Goal: Information Seeking & Learning: Learn about a topic

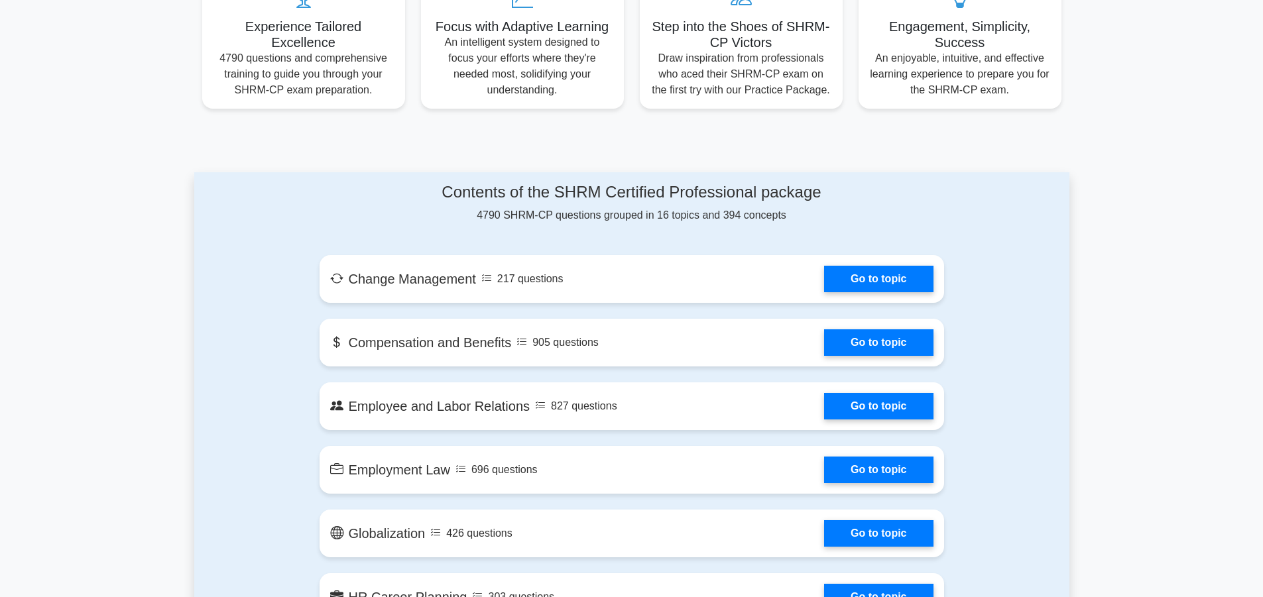
scroll to position [663, 0]
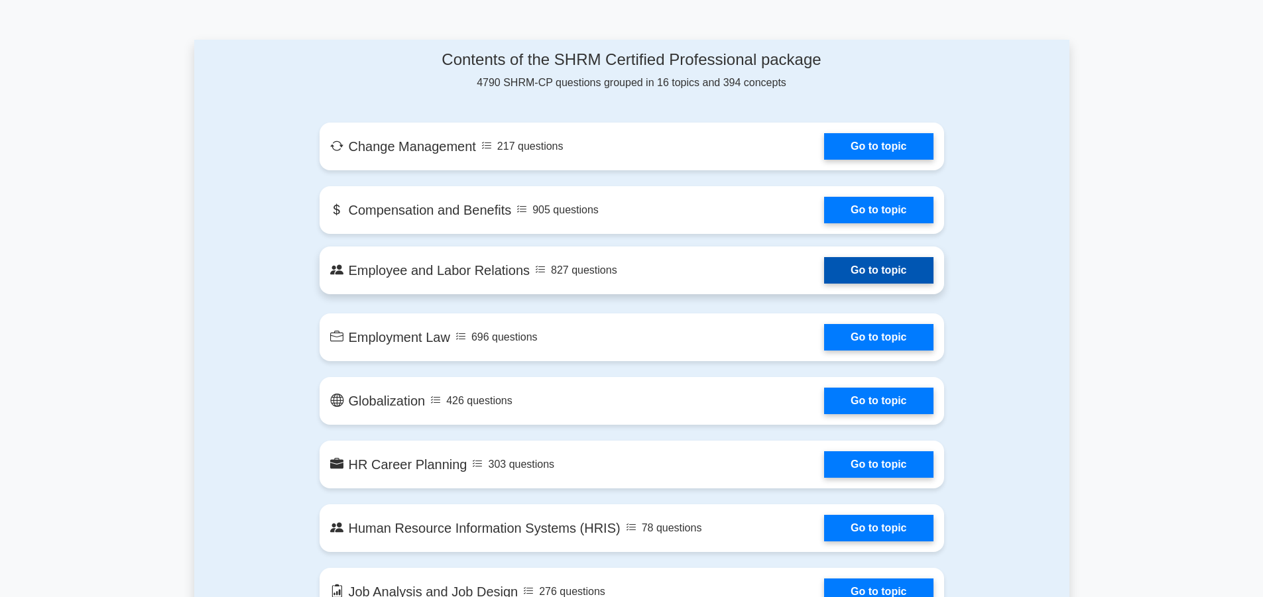
click at [866, 278] on link "Go to topic" at bounding box center [878, 270] width 109 height 27
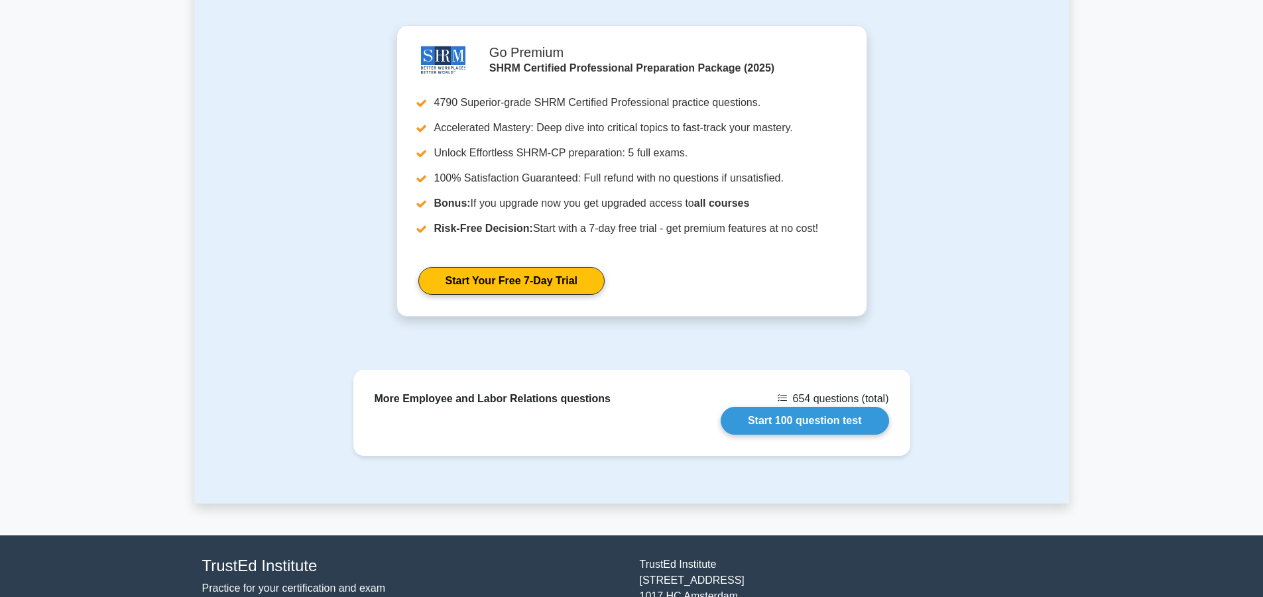
scroll to position [1790, 0]
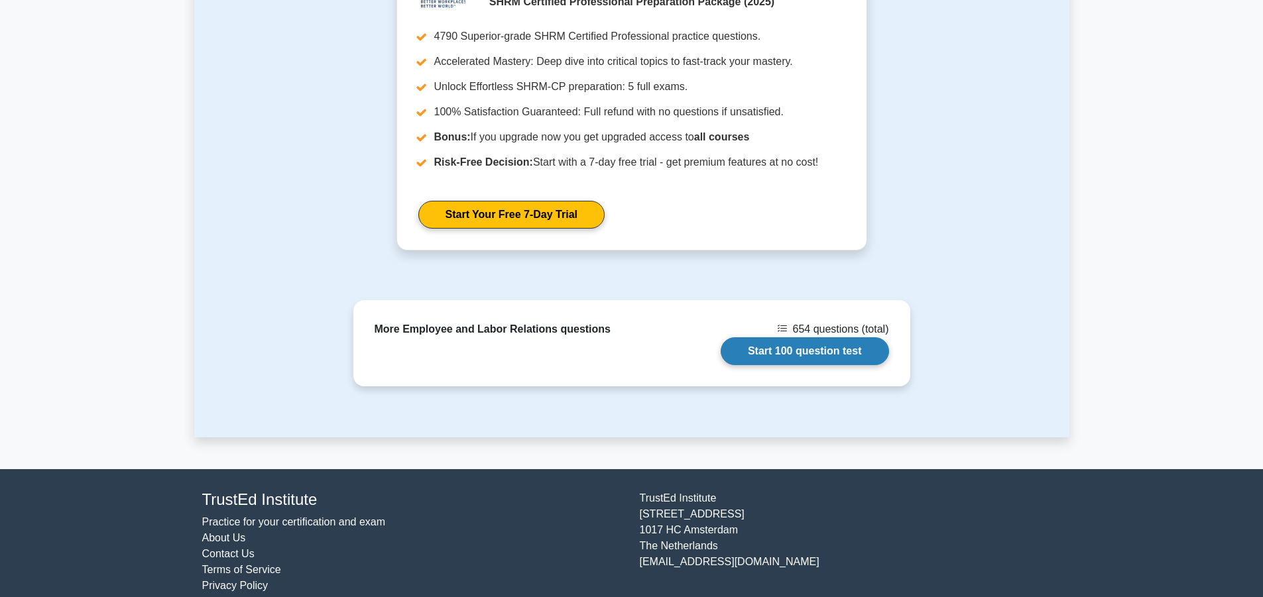
click at [795, 337] on link "Start 100 question test" at bounding box center [804, 351] width 168 height 28
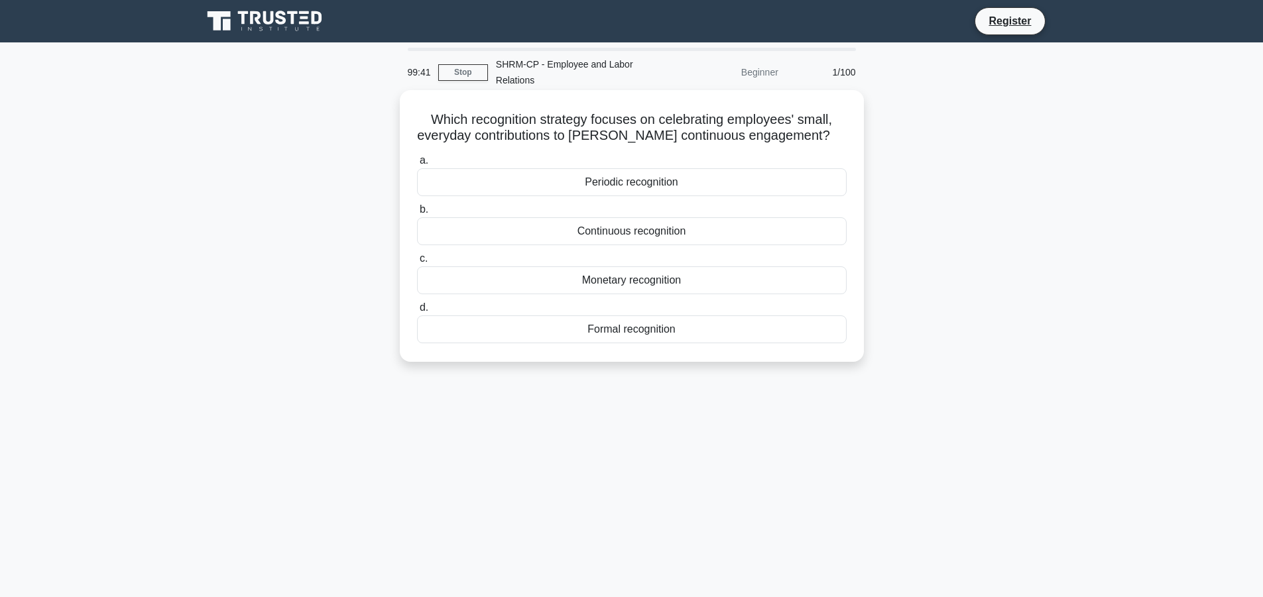
click at [663, 235] on div "Continuous recognition" at bounding box center [631, 231] width 429 height 28
click at [417, 214] on input "b. Continuous recognition" at bounding box center [417, 209] width 0 height 9
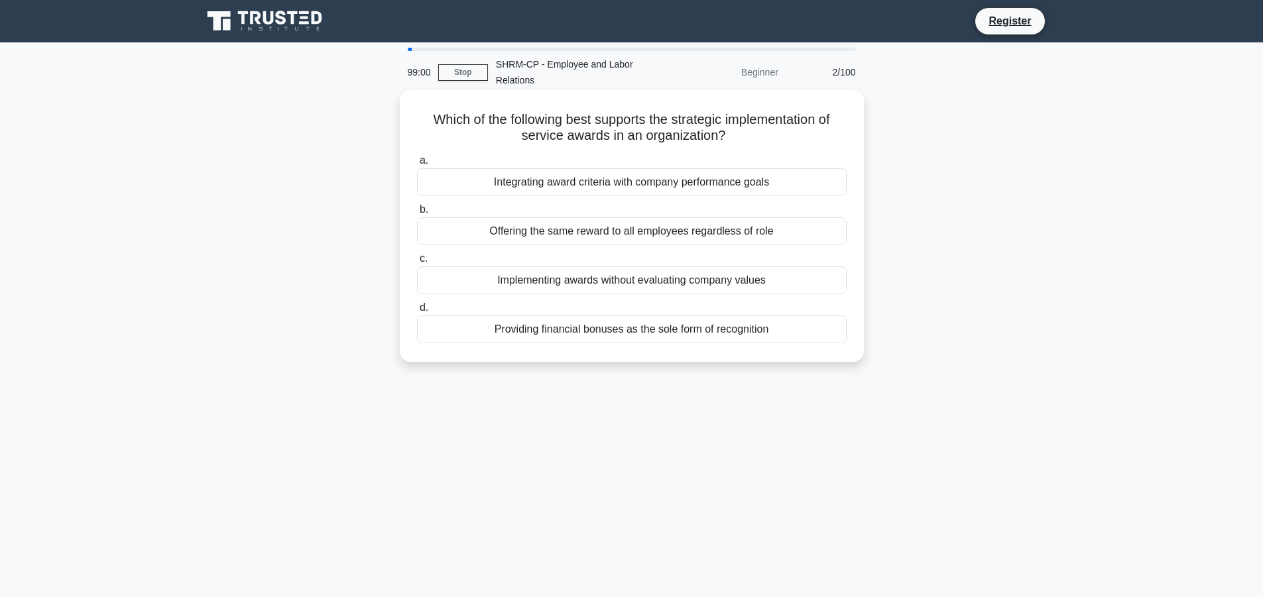
click at [601, 186] on div "Integrating award criteria with company performance goals" at bounding box center [631, 182] width 429 height 28
click at [417, 165] on input "a. Integrating award criteria with company performance goals" at bounding box center [417, 160] width 0 height 9
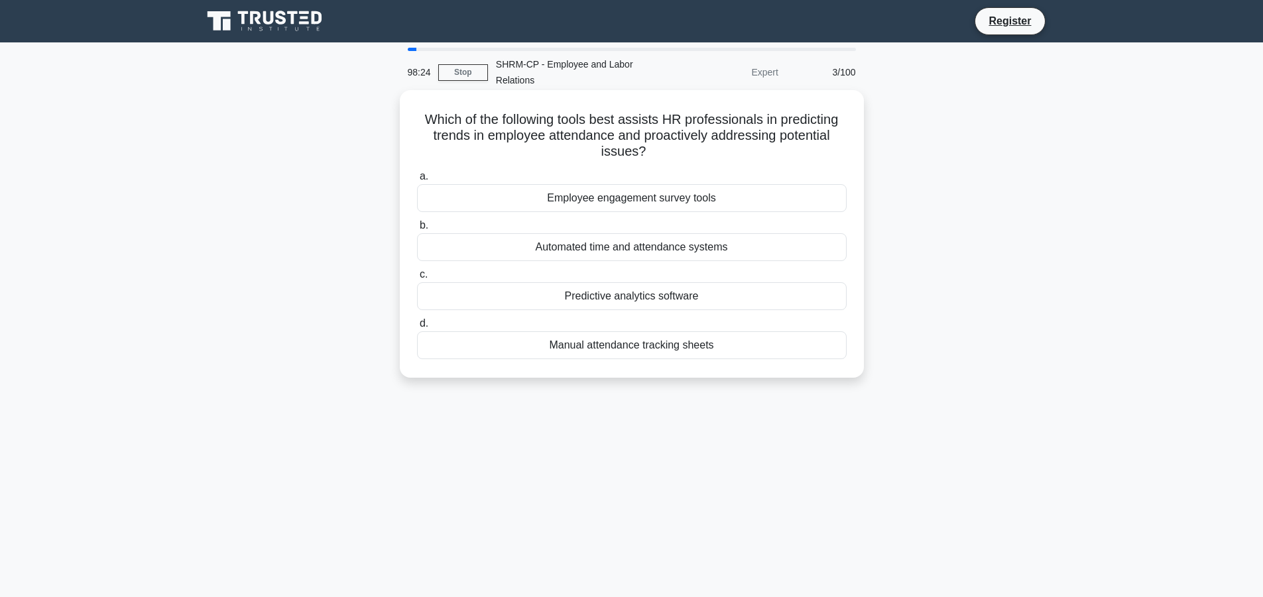
click at [552, 290] on div "Predictive analytics software" at bounding box center [631, 296] width 429 height 28
click at [417, 279] on input "c. Predictive analytics software" at bounding box center [417, 274] width 0 height 9
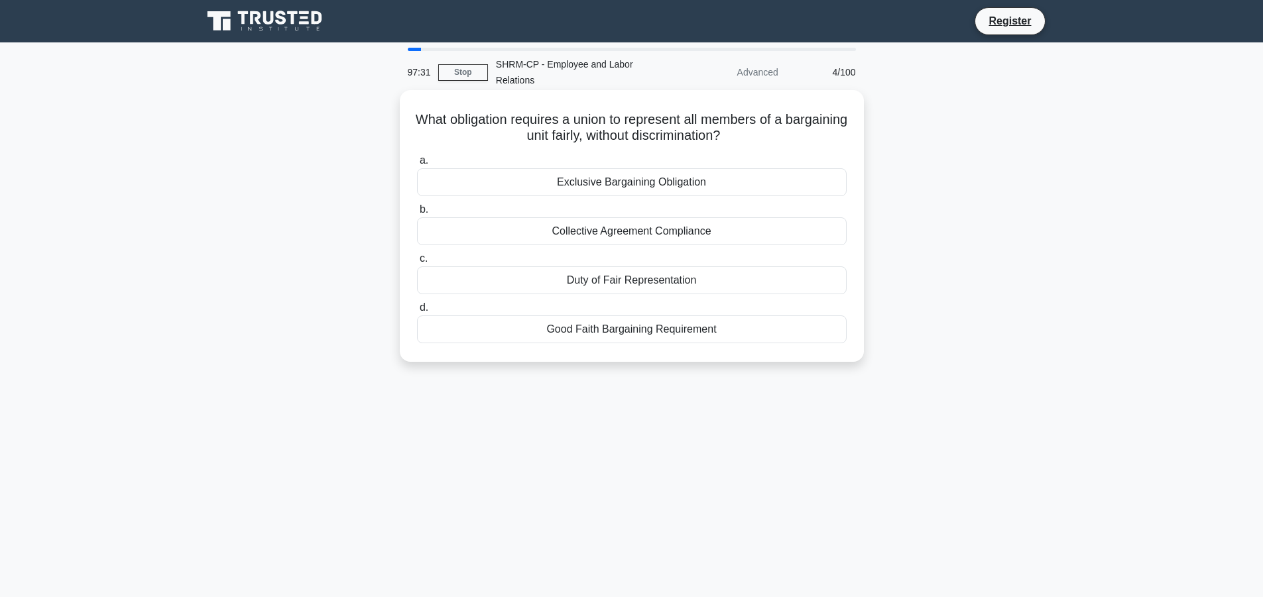
click at [536, 283] on div "Duty of Fair Representation" at bounding box center [631, 280] width 429 height 28
click at [417, 263] on input "c. Duty of Fair Representation" at bounding box center [417, 259] width 0 height 9
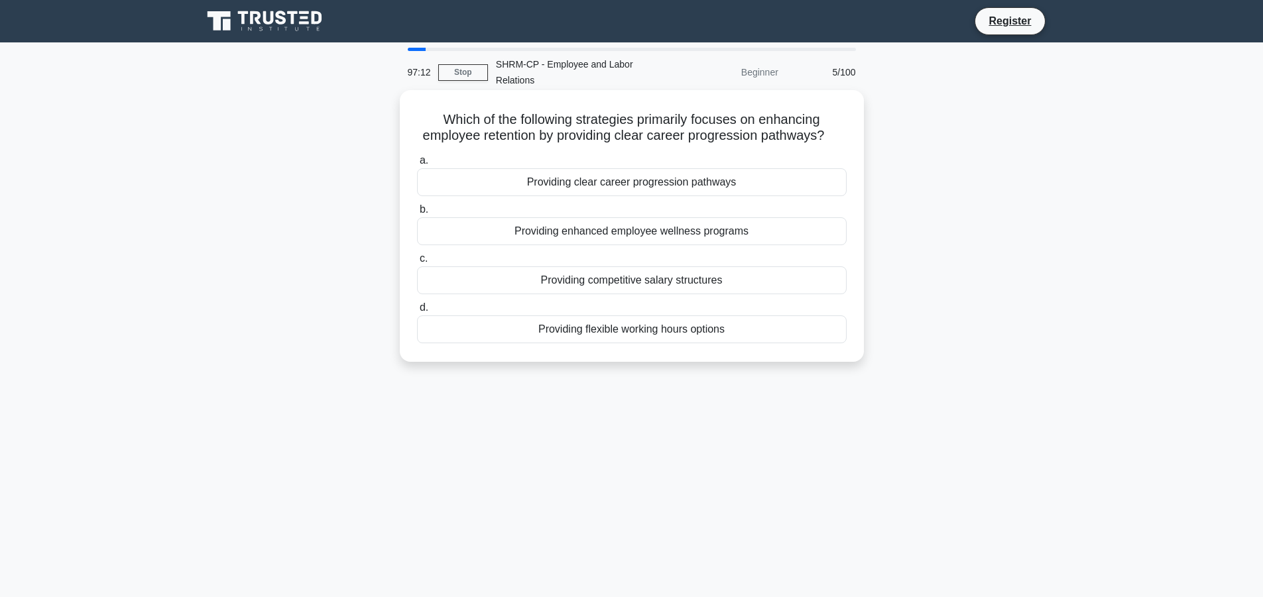
click at [556, 180] on div "Providing clear career progression pathways" at bounding box center [631, 182] width 429 height 28
click at [417, 165] on input "a. Providing clear career progression pathways" at bounding box center [417, 160] width 0 height 9
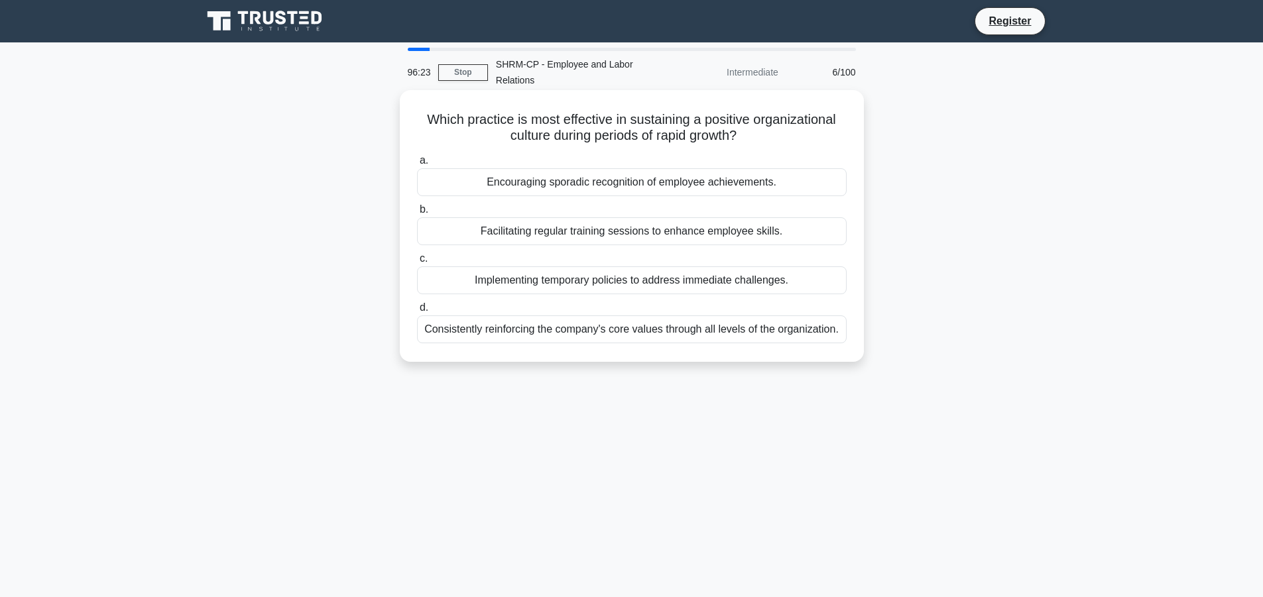
click at [549, 325] on div "Consistently reinforcing the company's core values through all levels of the or…" at bounding box center [631, 329] width 429 height 28
click at [417, 312] on input "d. Consistently reinforcing the company's core values through all levels of the…" at bounding box center [417, 308] width 0 height 9
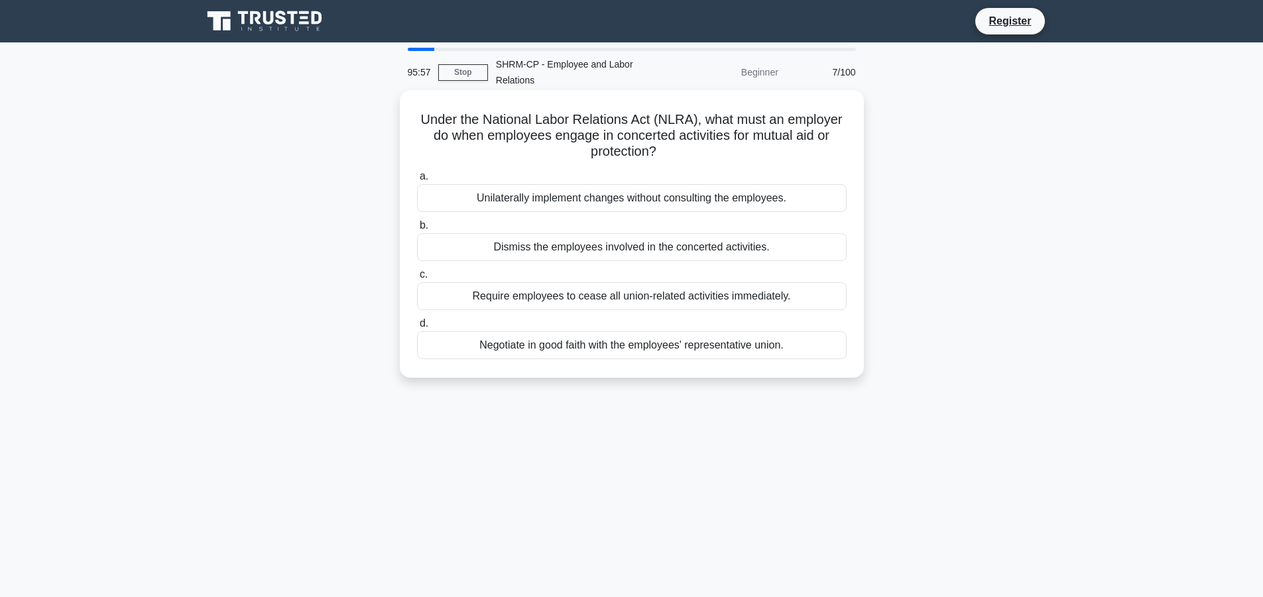
click at [516, 343] on div "Negotiate in good faith with the employees' representative union." at bounding box center [631, 345] width 429 height 28
click at [417, 328] on input "d. Negotiate in good faith with the employees' representative union." at bounding box center [417, 323] width 0 height 9
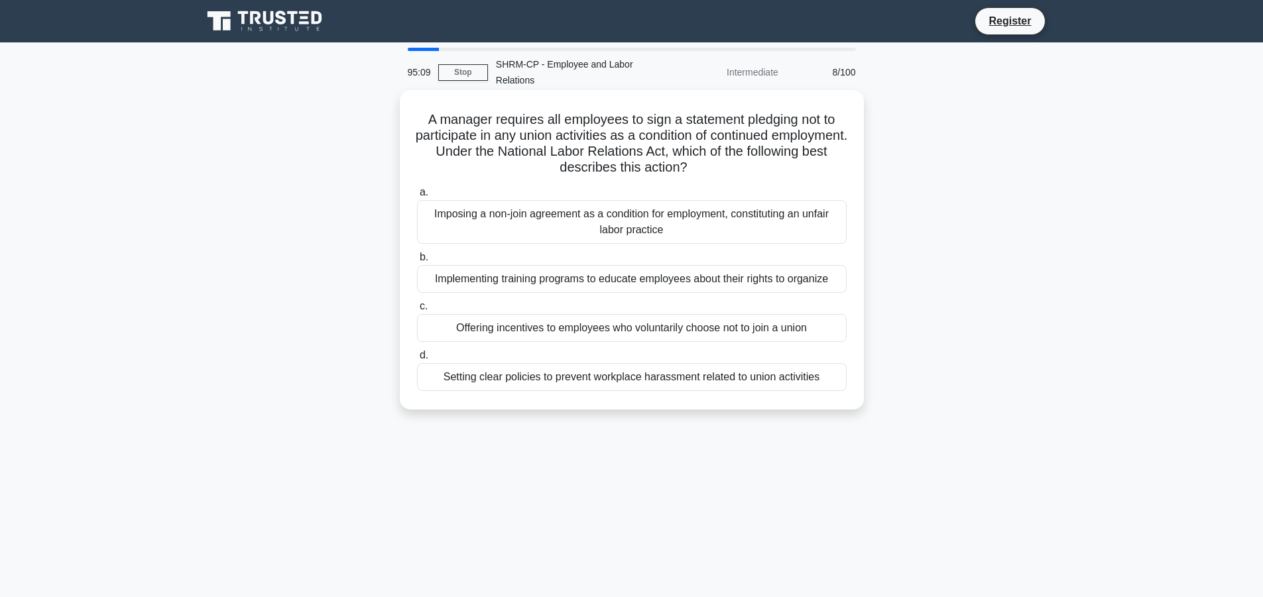
click at [564, 227] on div "Imposing a non-join agreement as a condition for employment, constituting an un…" at bounding box center [631, 222] width 429 height 44
click at [417, 197] on input "a. Imposing a non-join agreement as a condition for employment, constituting an…" at bounding box center [417, 192] width 0 height 9
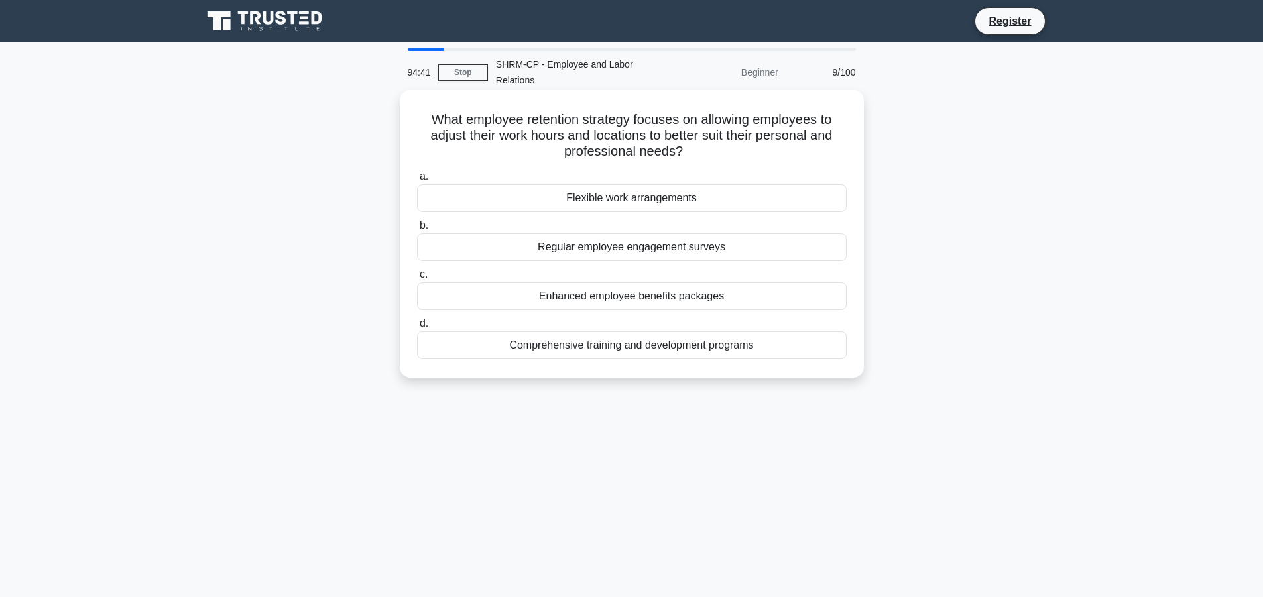
click at [545, 201] on div "Flexible work arrangements" at bounding box center [631, 198] width 429 height 28
click at [417, 181] on input "a. Flexible work arrangements" at bounding box center [417, 176] width 0 height 9
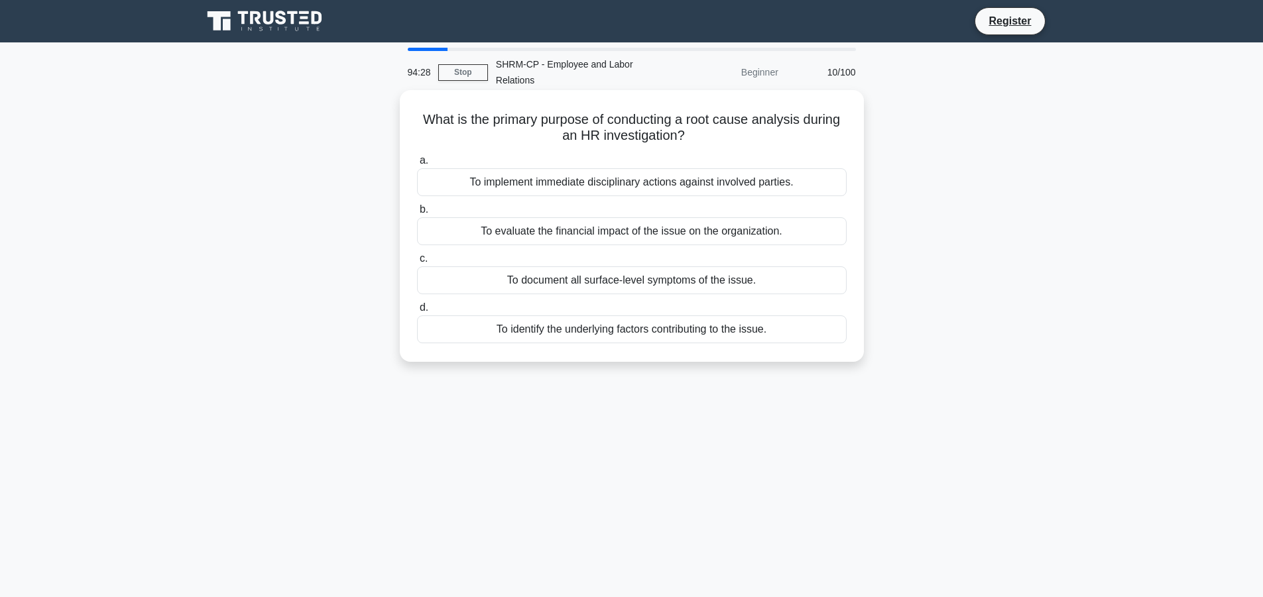
click at [466, 333] on div "To identify the underlying factors contributing to the issue." at bounding box center [631, 329] width 429 height 28
click at [417, 312] on input "d. To identify the underlying factors contributing to the issue." at bounding box center [417, 308] width 0 height 9
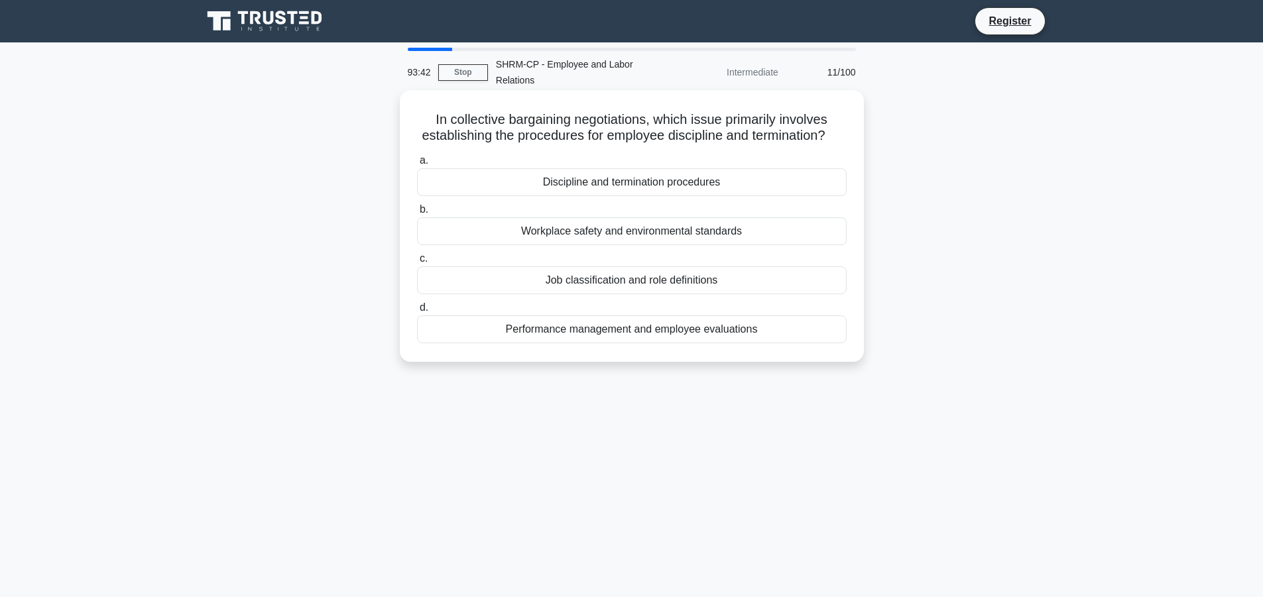
click at [620, 196] on div "Discipline and termination procedures" at bounding box center [631, 182] width 429 height 28
click at [417, 165] on input "a. Discipline and termination procedures" at bounding box center [417, 160] width 0 height 9
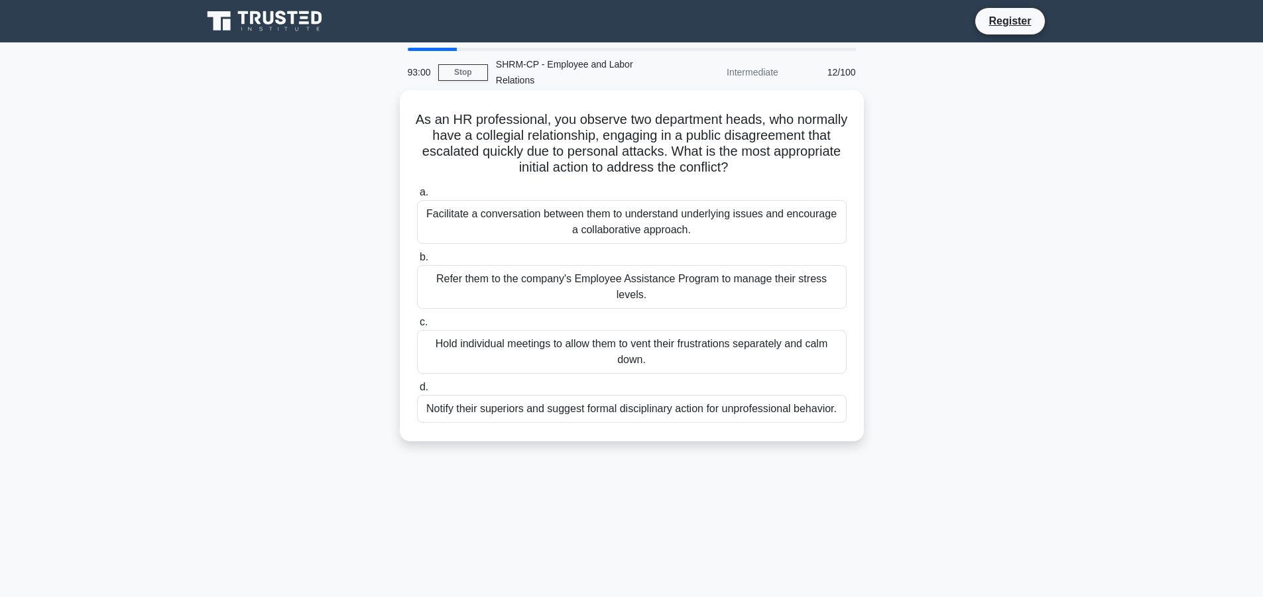
click at [612, 223] on div "Facilitate a conversation between them to understand underlying issues and enco…" at bounding box center [631, 222] width 429 height 44
click at [417, 197] on input "a. Facilitate a conversation between them to understand underlying issues and e…" at bounding box center [417, 192] width 0 height 9
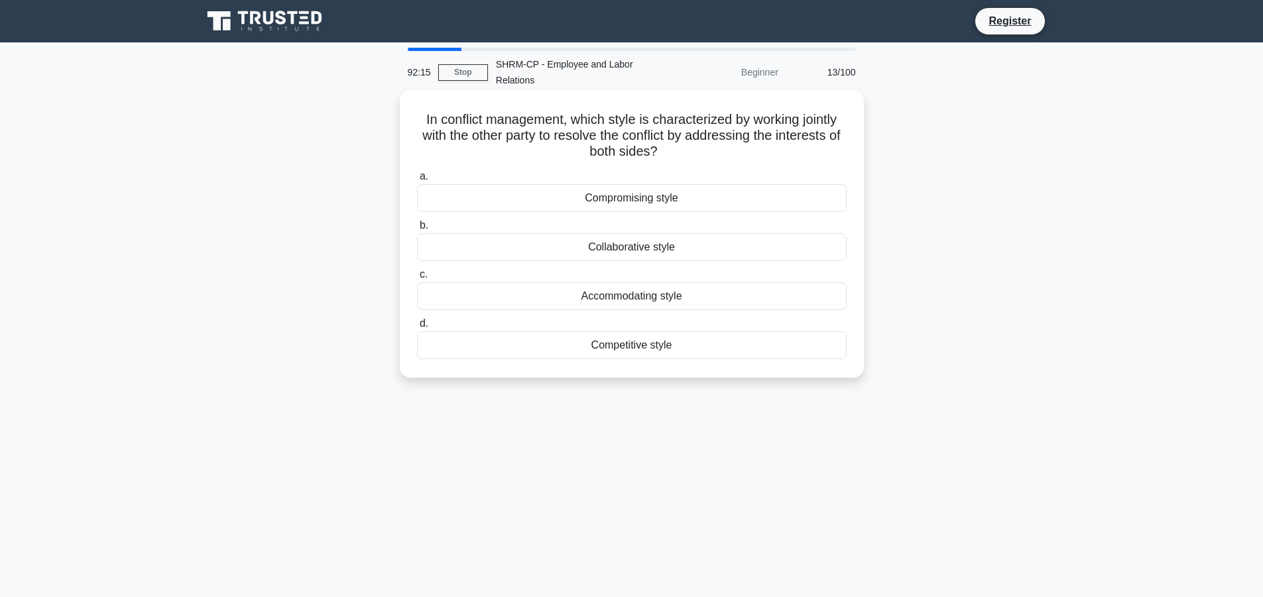
click at [591, 253] on div "Collaborative style" at bounding box center [631, 247] width 429 height 28
click at [417, 230] on input "b. Collaborative style" at bounding box center [417, 225] width 0 height 9
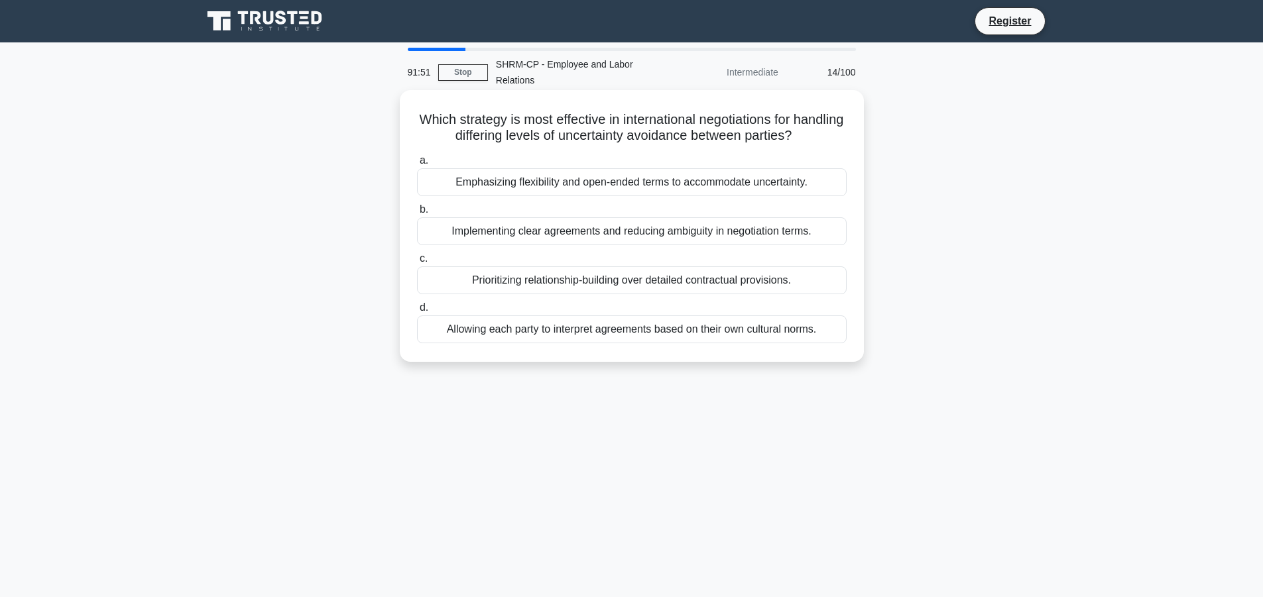
click at [602, 229] on div "Implementing clear agreements and reducing ambiguity in negotiation terms." at bounding box center [631, 231] width 429 height 28
click at [417, 214] on input "b. Implementing clear agreements and reducing ambiguity in negotiation terms." at bounding box center [417, 209] width 0 height 9
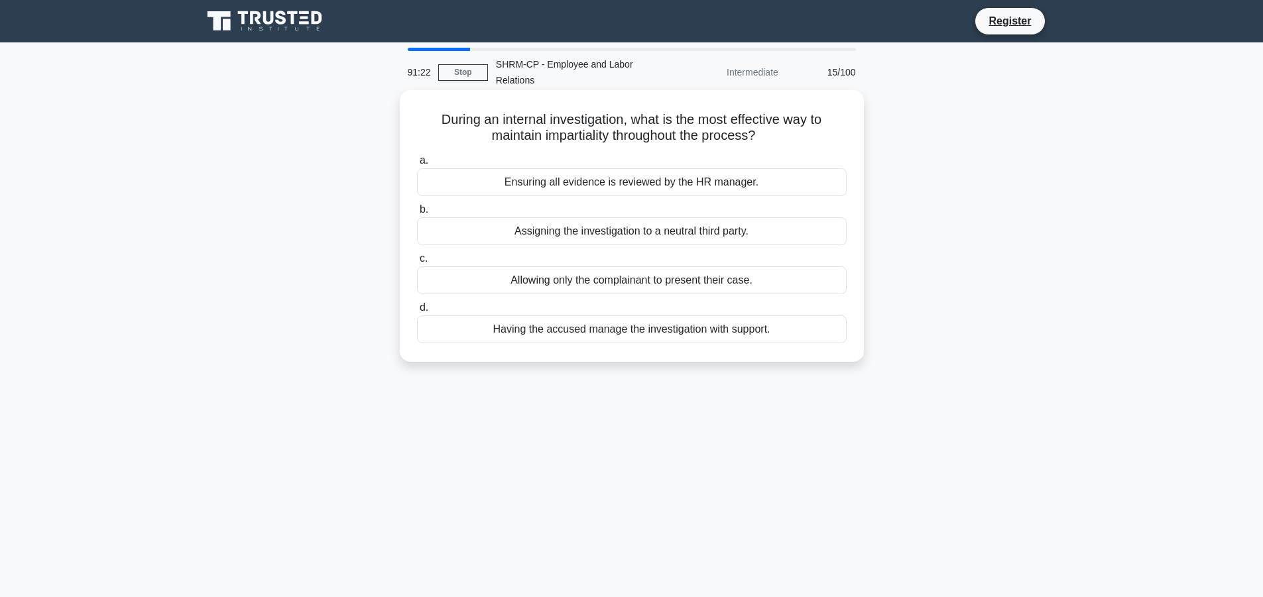
click at [588, 193] on div "Ensuring all evidence is reviewed by the HR manager." at bounding box center [631, 182] width 429 height 28
click at [417, 165] on input "a. Ensuring all evidence is reviewed by the HR manager." at bounding box center [417, 160] width 0 height 9
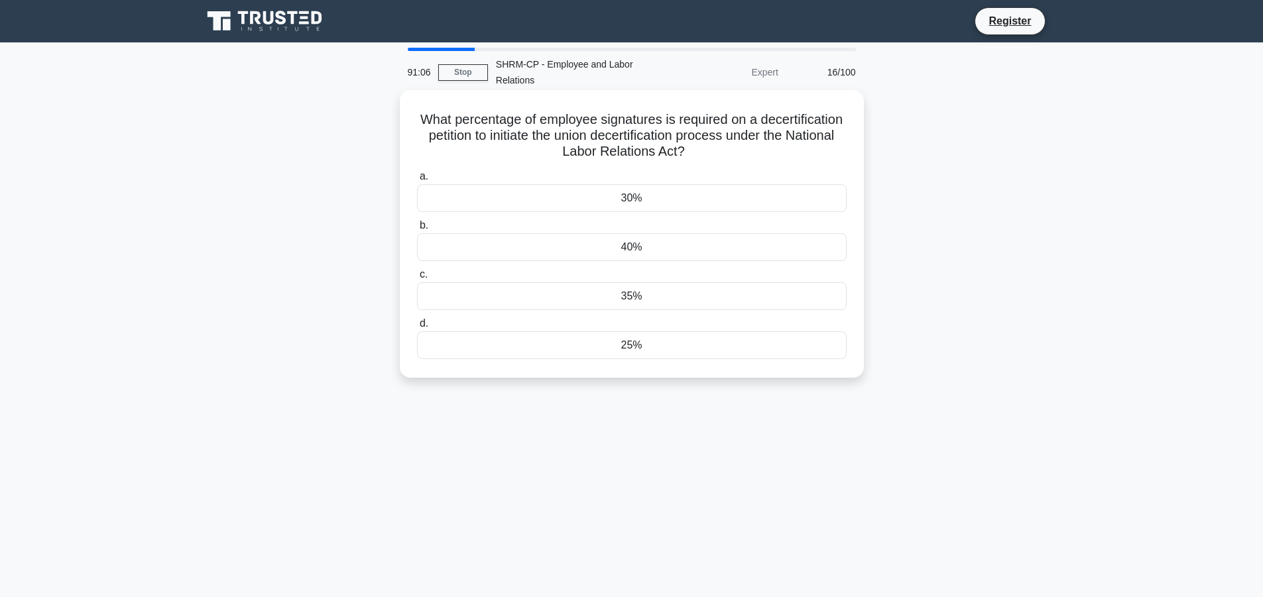
click at [649, 299] on div "35%" at bounding box center [631, 296] width 429 height 28
click at [417, 279] on input "c. 35%" at bounding box center [417, 274] width 0 height 9
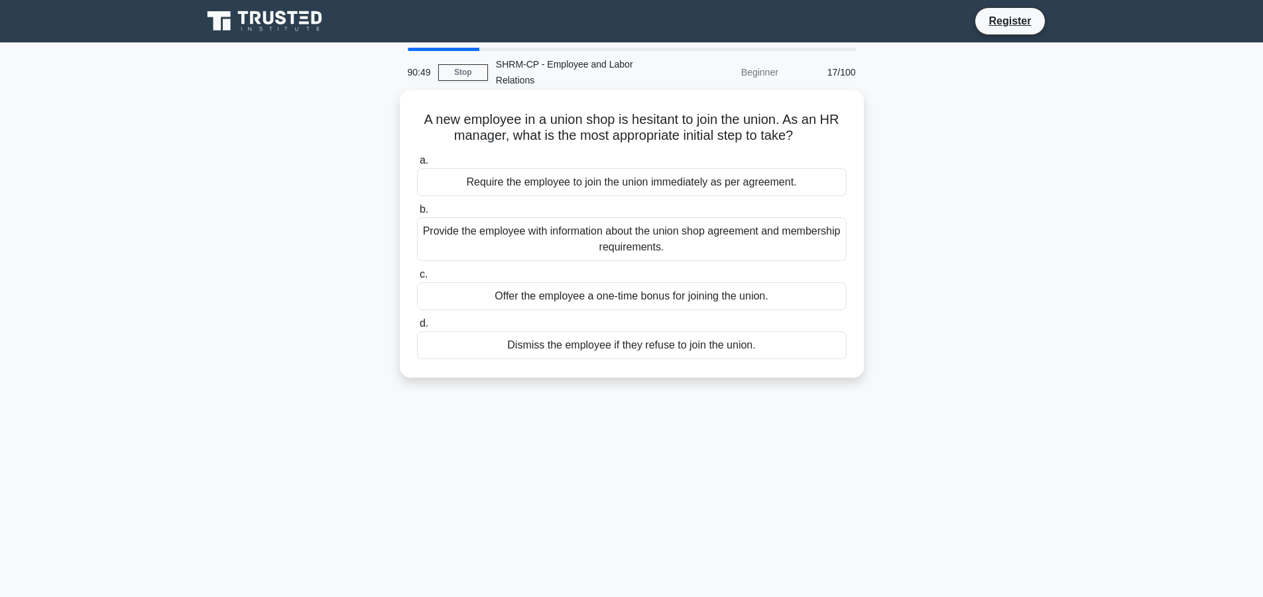
click at [656, 243] on div "Provide the employee with information about the union shop agreement and member…" at bounding box center [631, 239] width 429 height 44
click at [417, 214] on input "b. Provide the employee with information about the union shop agreement and mem…" at bounding box center [417, 209] width 0 height 9
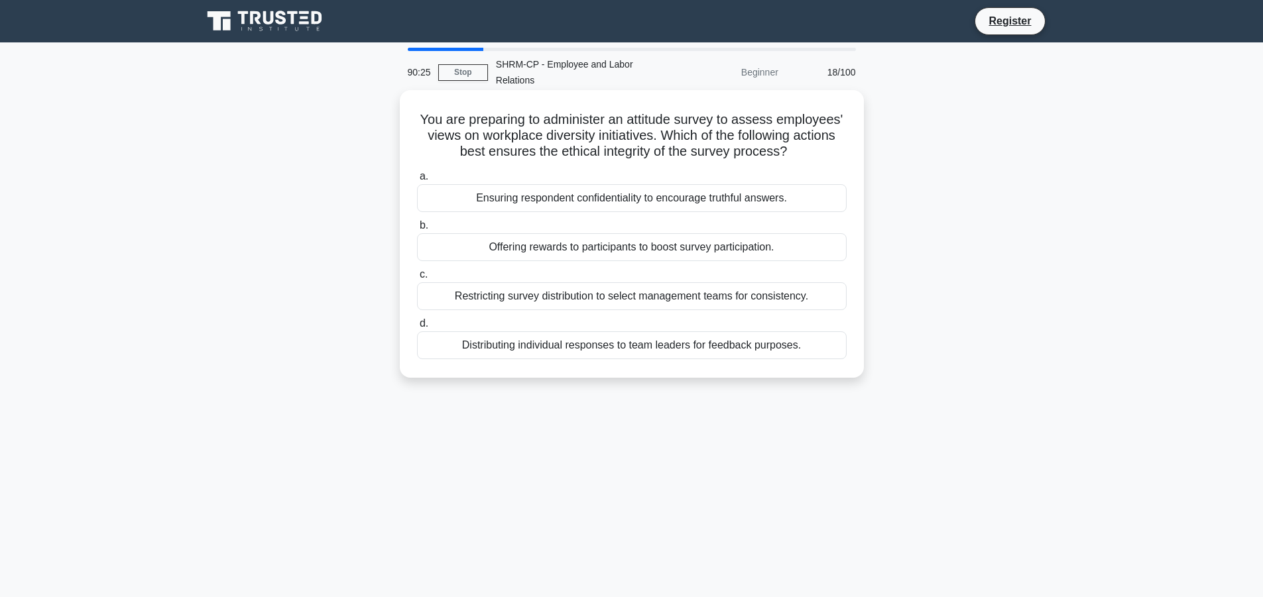
click at [645, 201] on div "Ensuring respondent confidentiality to encourage truthful answers." at bounding box center [631, 198] width 429 height 28
click at [417, 181] on input "a. Ensuring respondent confidentiality to encourage truthful answers." at bounding box center [417, 176] width 0 height 9
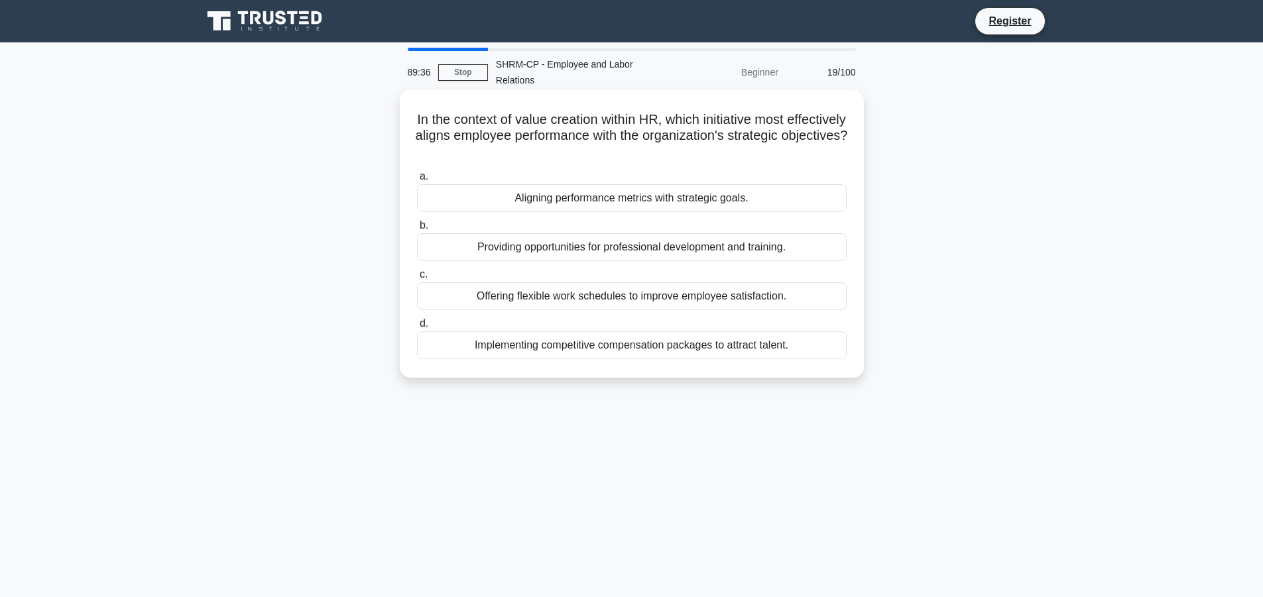
click at [707, 209] on div "Aligning performance metrics with strategic goals." at bounding box center [631, 198] width 429 height 28
click at [417, 181] on input "a. Aligning performance metrics with strategic goals." at bounding box center [417, 176] width 0 height 9
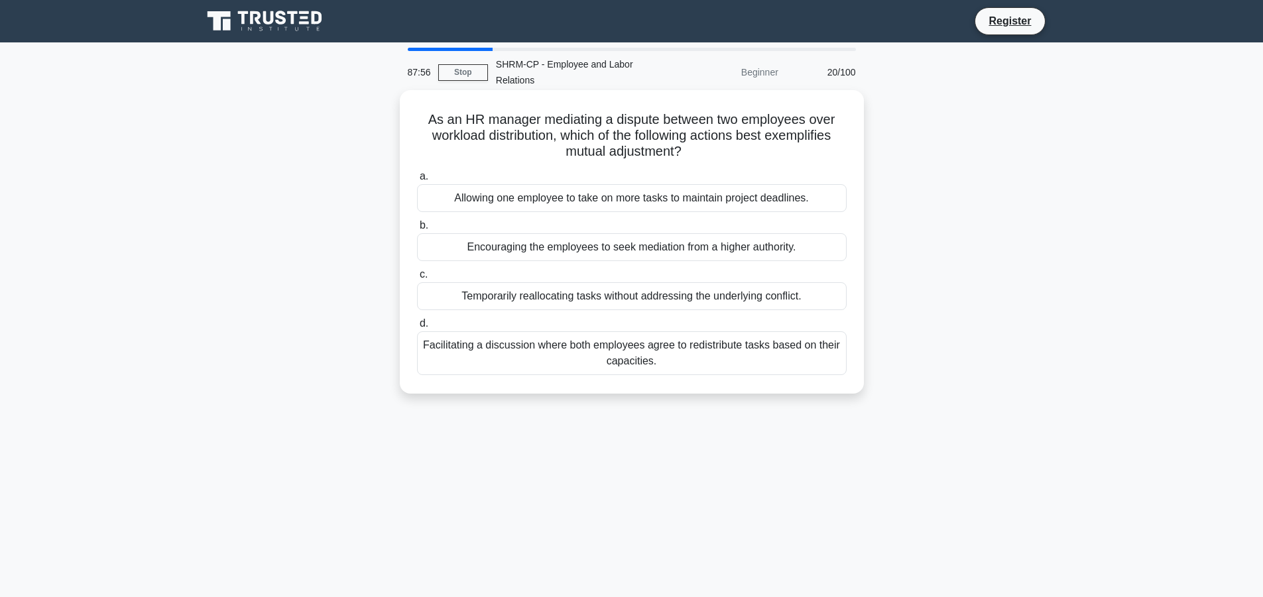
click at [597, 353] on div "Facilitating a discussion where both employees agree to redistribute tasks base…" at bounding box center [631, 353] width 429 height 44
click at [417, 328] on input "d. Facilitating a discussion where both employees agree to redistribute tasks b…" at bounding box center [417, 323] width 0 height 9
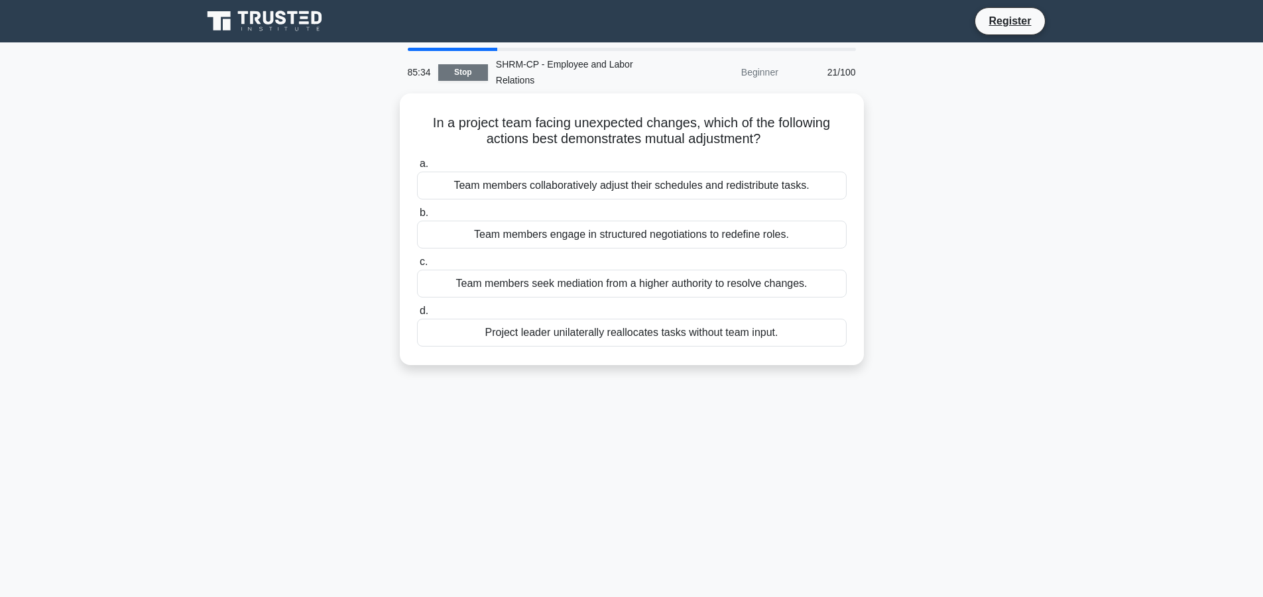
click at [461, 74] on link "Stop" at bounding box center [463, 72] width 50 height 17
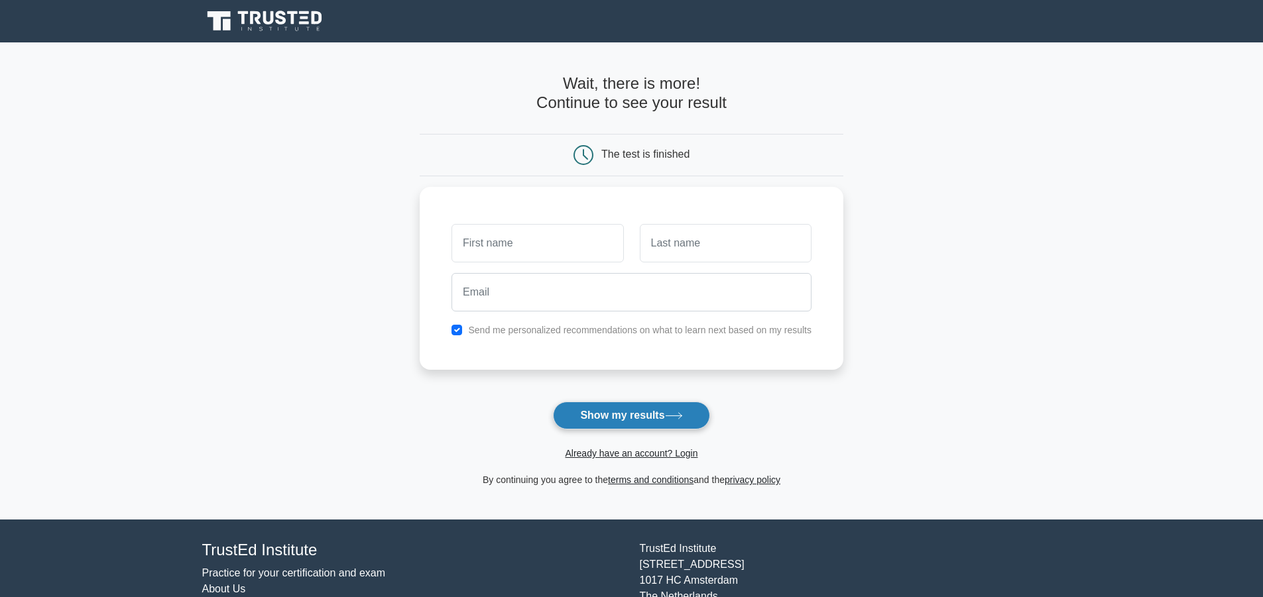
click at [618, 418] on button "Show my results" at bounding box center [631, 416] width 156 height 28
